Goal: Information Seeking & Learning: Check status

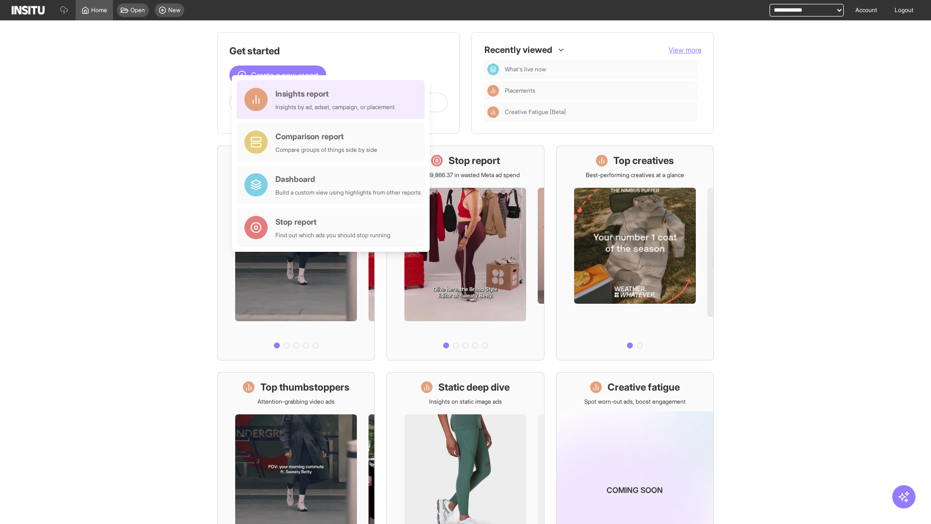
click at [333, 99] on div "Insights report Insights by ad, adset, campaign, or placement" at bounding box center [335, 99] width 119 height 23
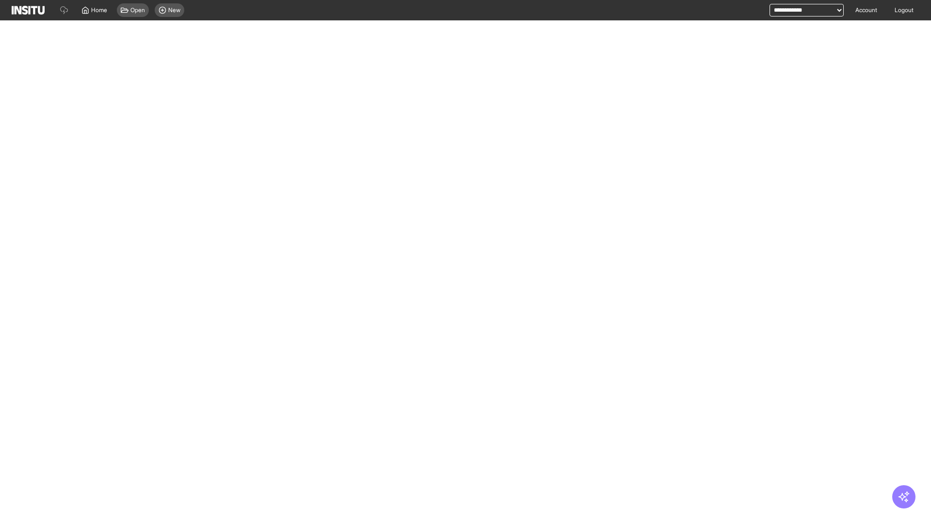
select select "**"
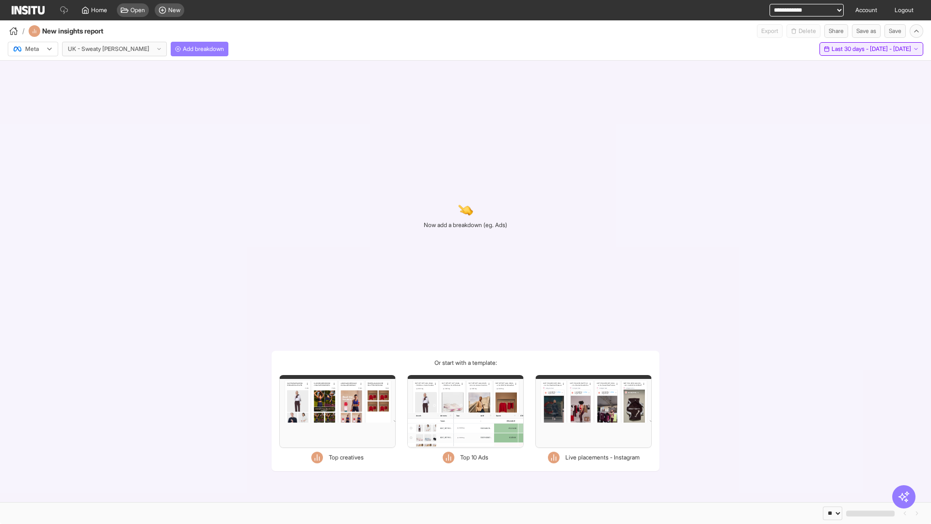
click at [849, 49] on span "Last 30 days - [DATE] - [DATE]" at bounding box center [872, 49] width 80 height 8
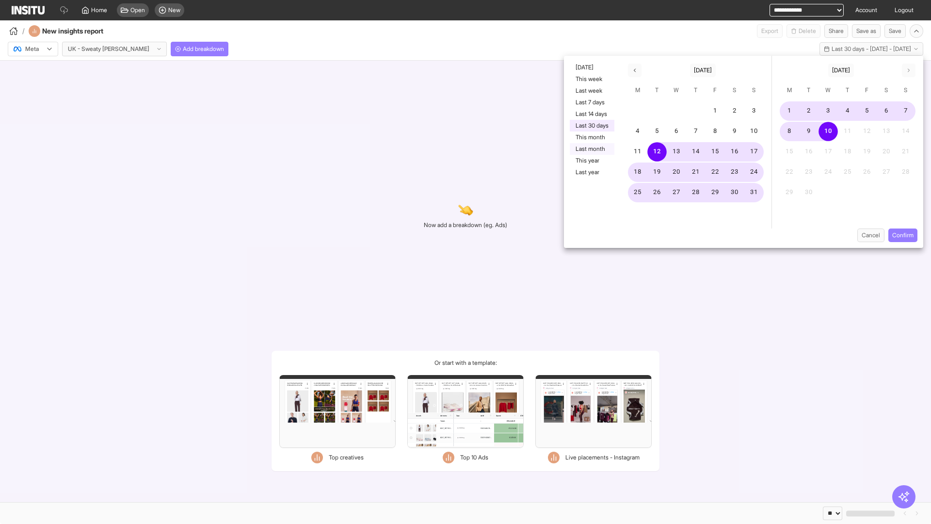
click at [591, 149] on button "Last month" at bounding box center [592, 149] width 45 height 12
